Goal: Register for event/course

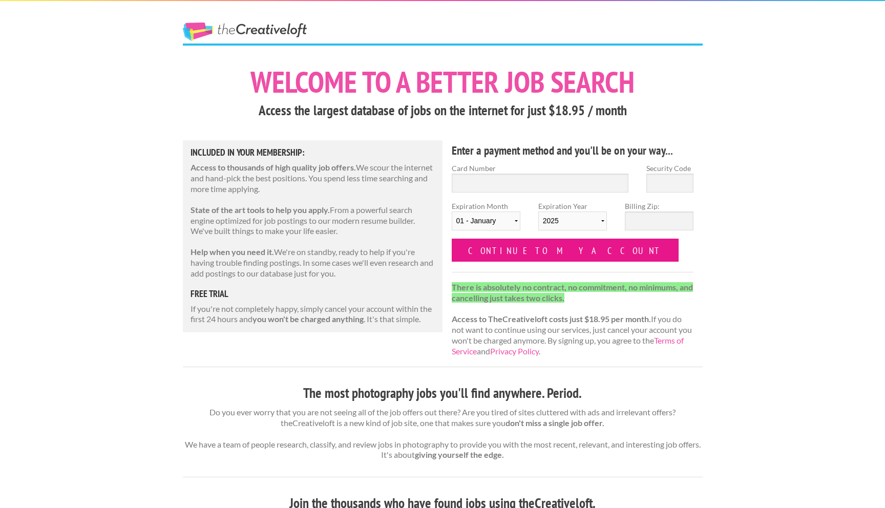
click at [507, 256] on input "Continue to my account" at bounding box center [565, 250] width 227 height 23
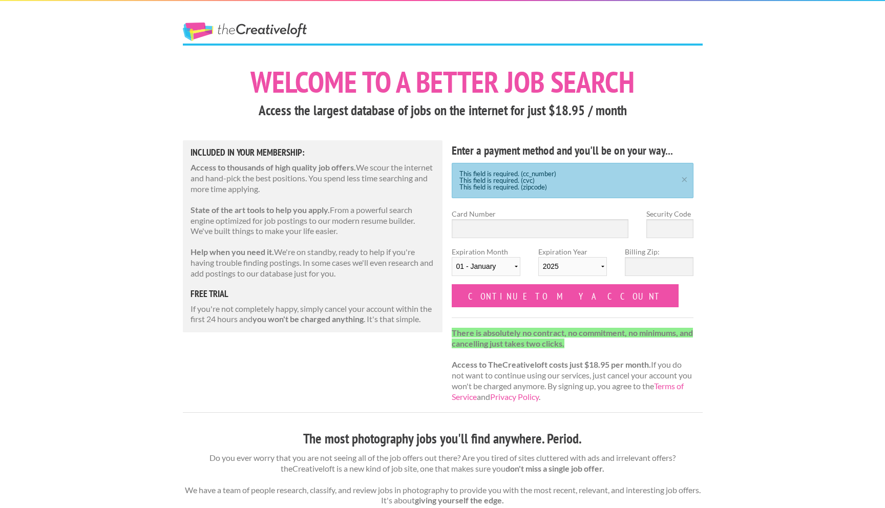
click at [248, 40] on link "The Creative Loft" at bounding box center [245, 32] width 124 height 18
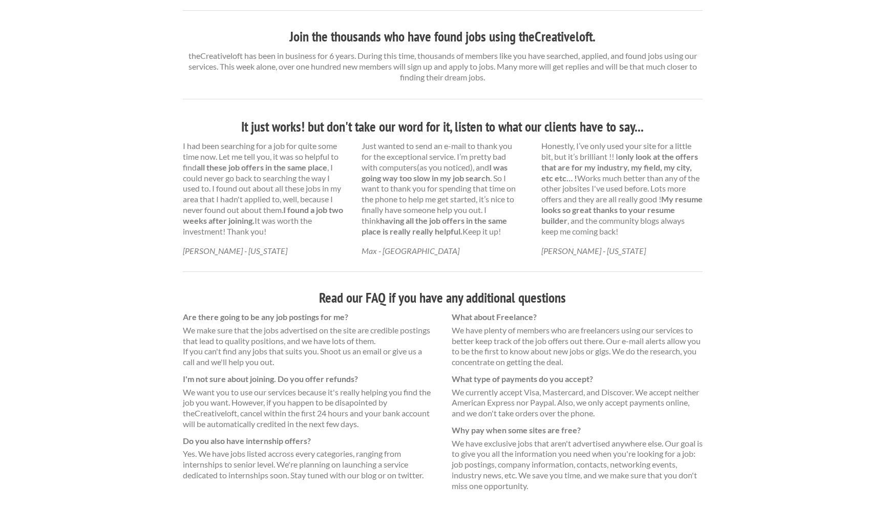
scroll to position [559, 0]
